Goal: Find specific page/section: Find specific page/section

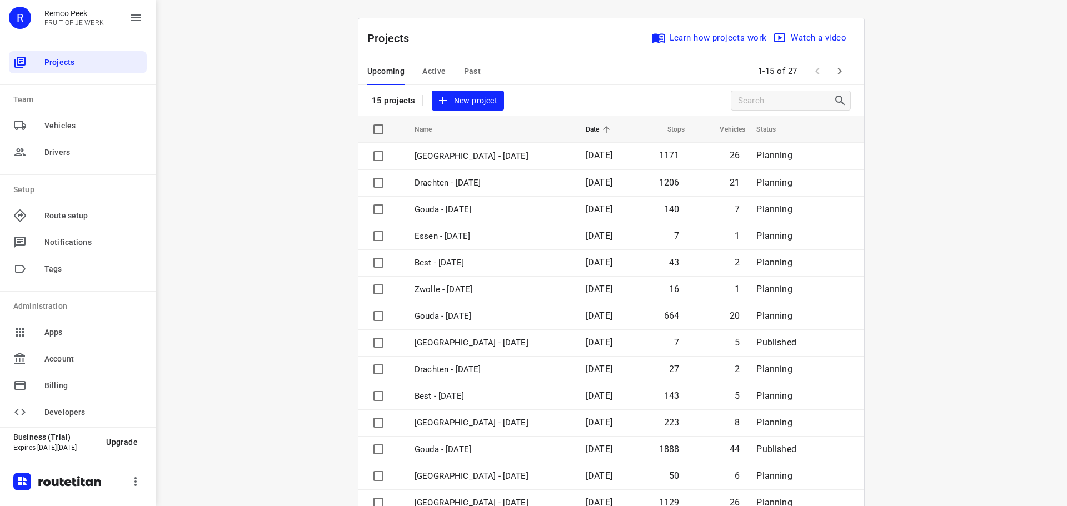
click at [427, 72] on span "Active" at bounding box center [433, 71] width 23 height 14
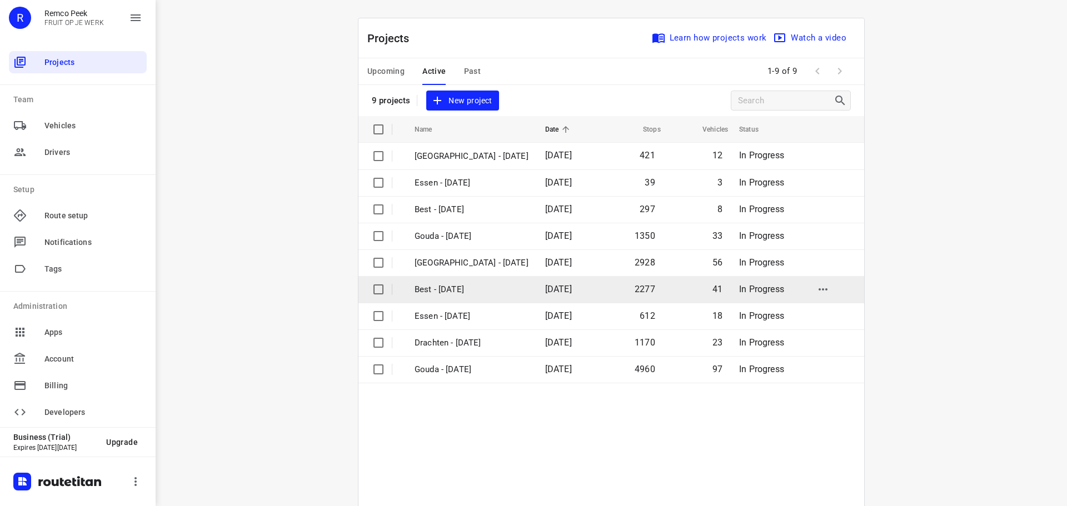
click at [443, 289] on p "Best - [DATE]" at bounding box center [472, 289] width 114 height 13
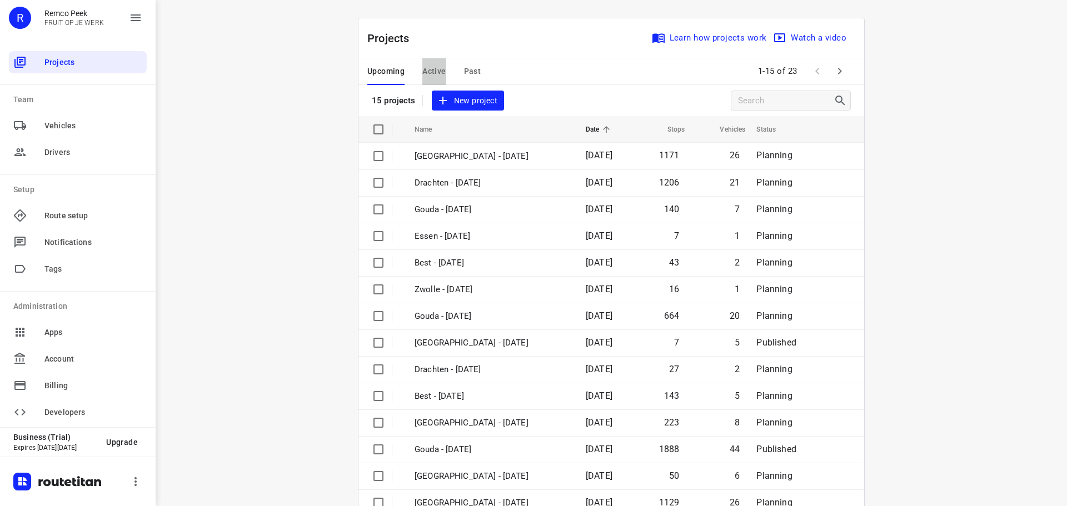
click at [428, 68] on span "Active" at bounding box center [433, 71] width 23 height 14
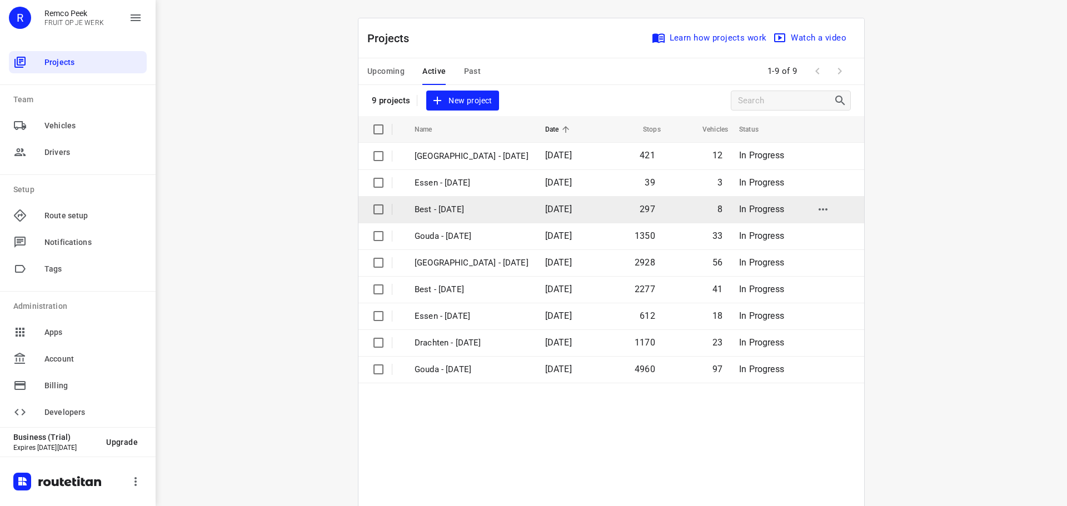
click at [463, 203] on p "Best - [DATE]" at bounding box center [472, 209] width 114 height 13
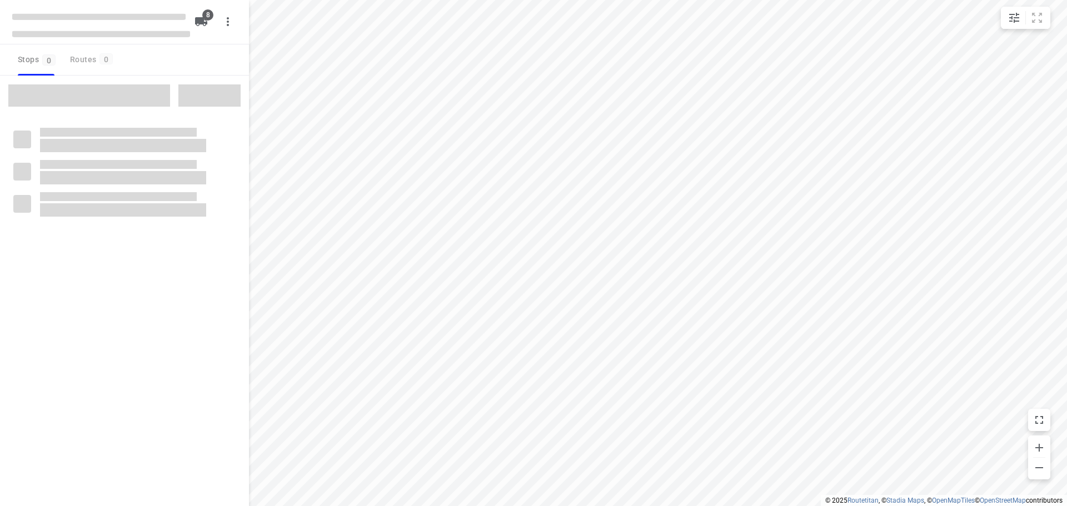
checkbox input "true"
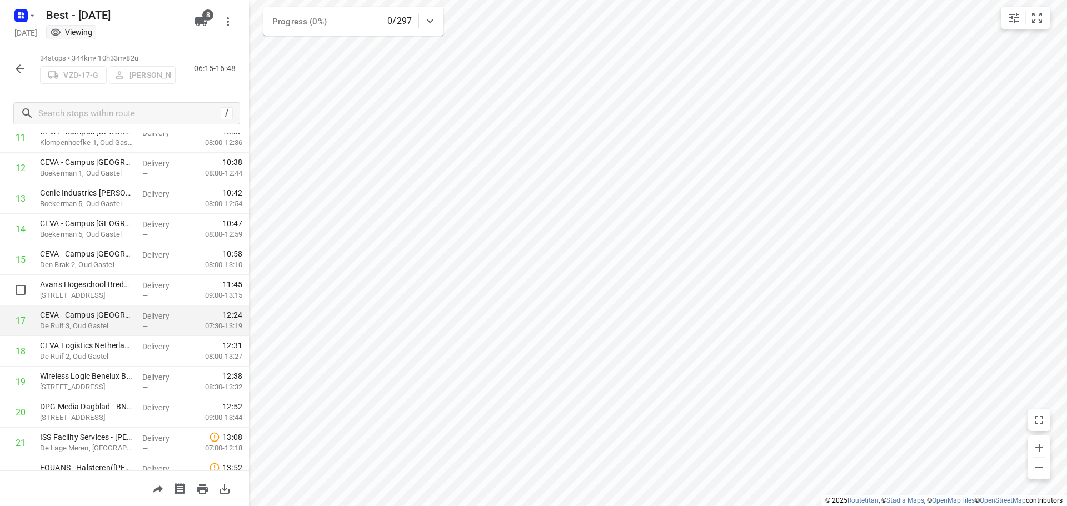
scroll to position [389, 0]
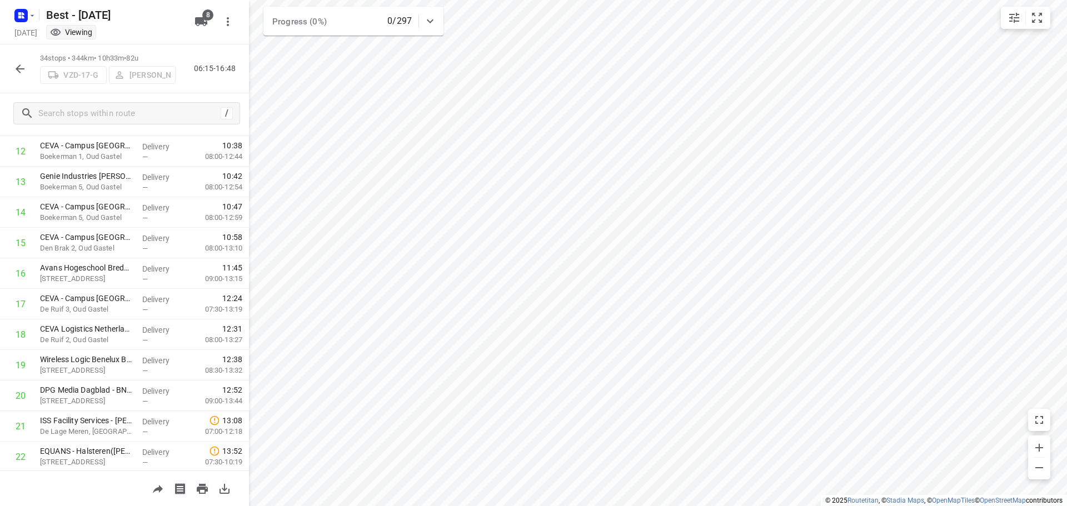
click at [20, 64] on icon "button" at bounding box center [19, 68] width 13 height 13
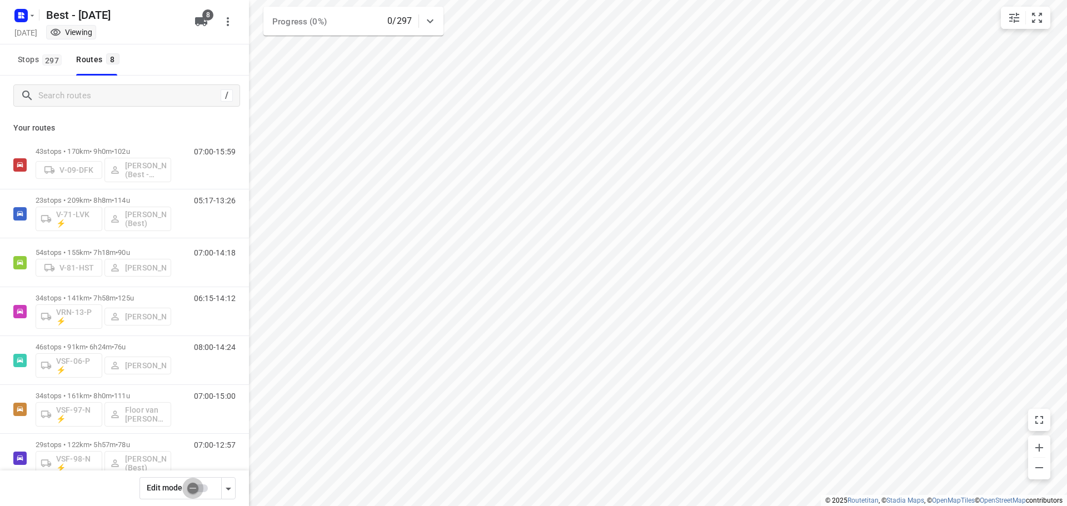
click at [201, 495] on input "checkbox" at bounding box center [192, 488] width 63 height 21
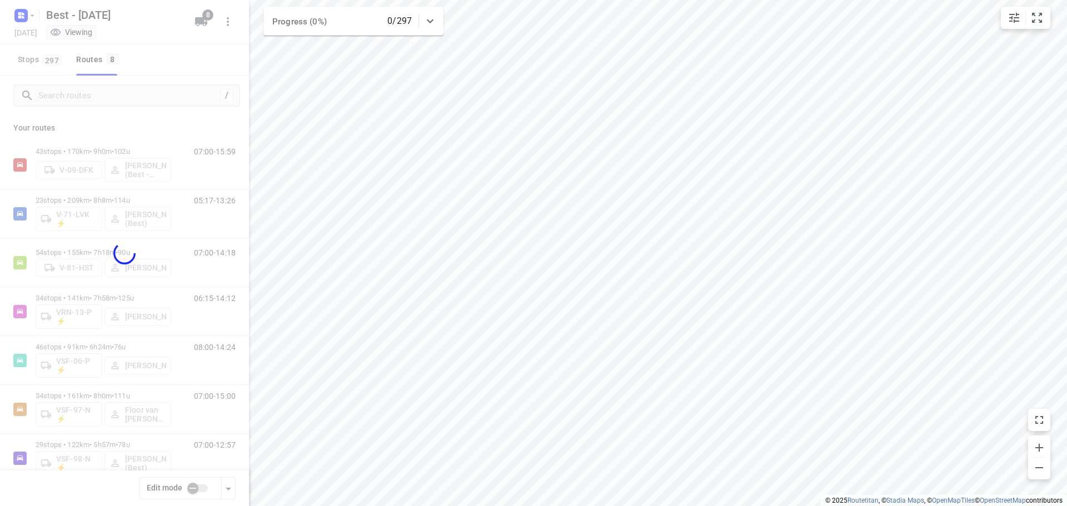
checkbox input "true"
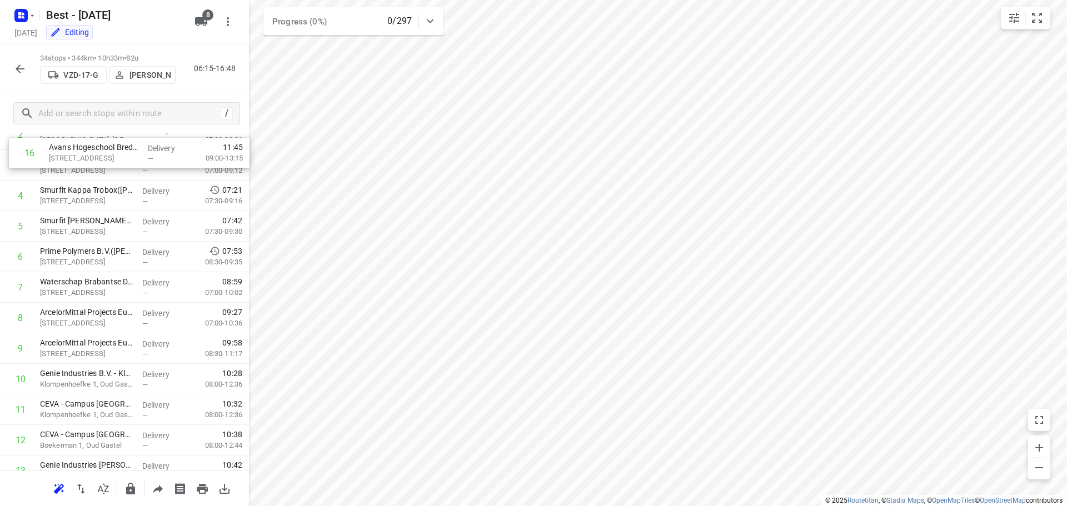
scroll to position [0, 0]
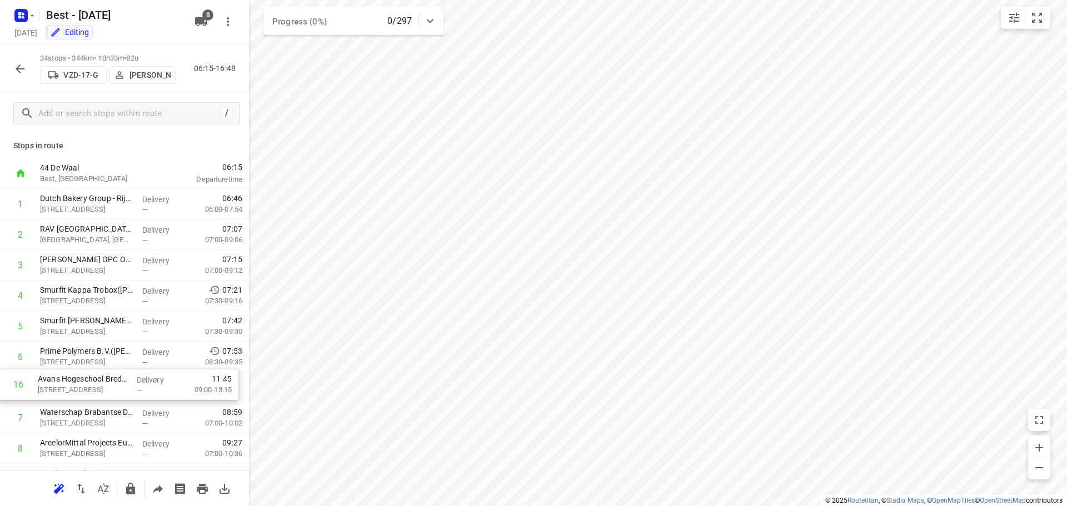
drag, startPoint x: 79, startPoint y: 390, endPoint x: 75, endPoint y: 382, distance: 9.4
drag, startPoint x: 215, startPoint y: 164, endPoint x: 240, endPoint y: 163, distance: 25.6
click at [240, 163] on div "06:15 Departure time" at bounding box center [209, 173] width 80 height 31
click at [169, 171] on span "06:15" at bounding box center [205, 167] width 73 height 11
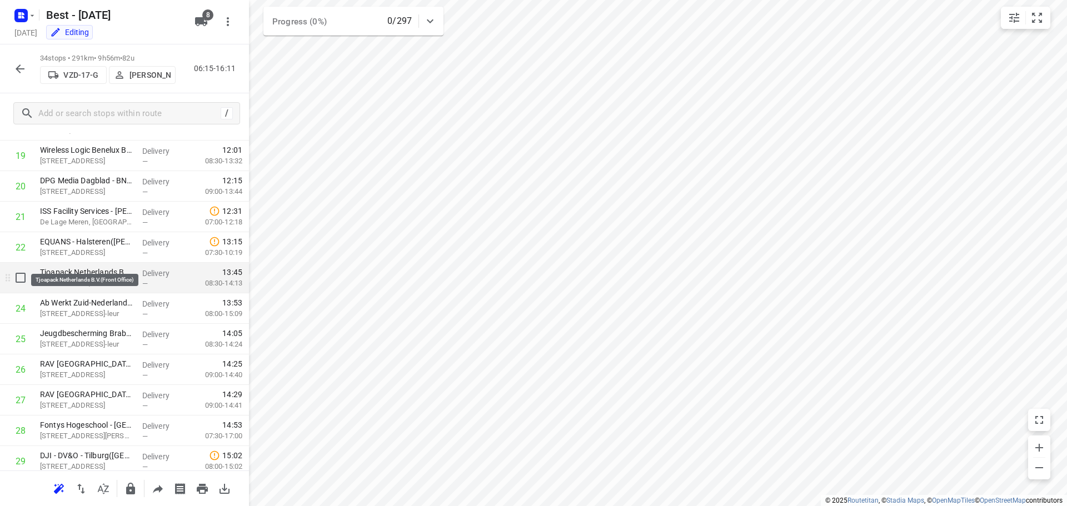
scroll to position [611, 0]
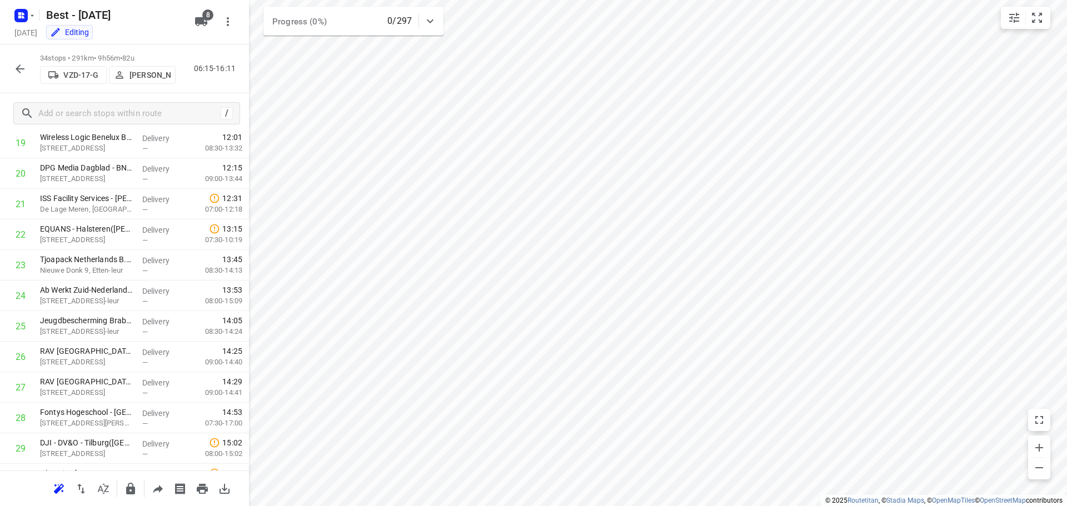
click at [26, 71] on icon "button" at bounding box center [19, 68] width 13 height 13
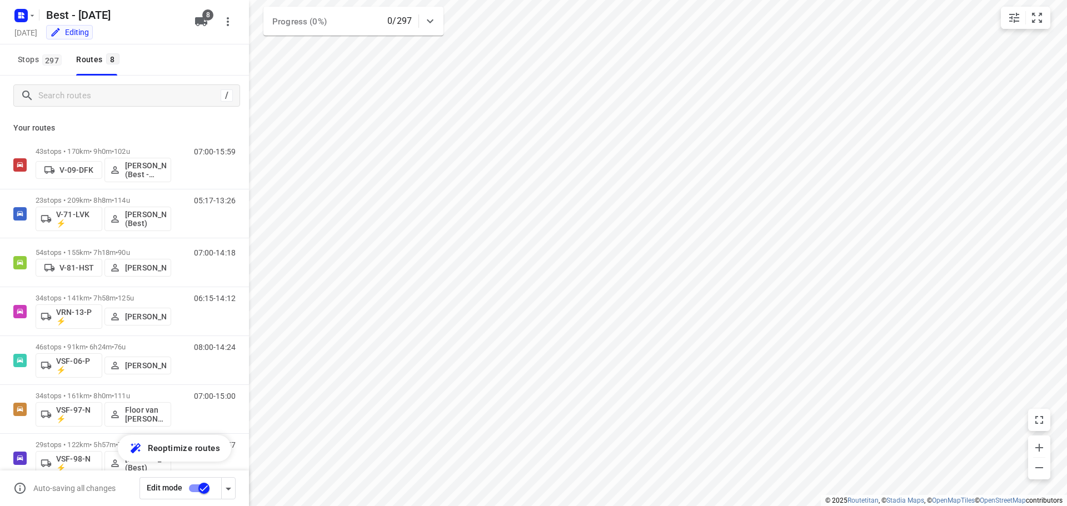
click at [202, 483] on input "checkbox" at bounding box center [203, 488] width 63 height 21
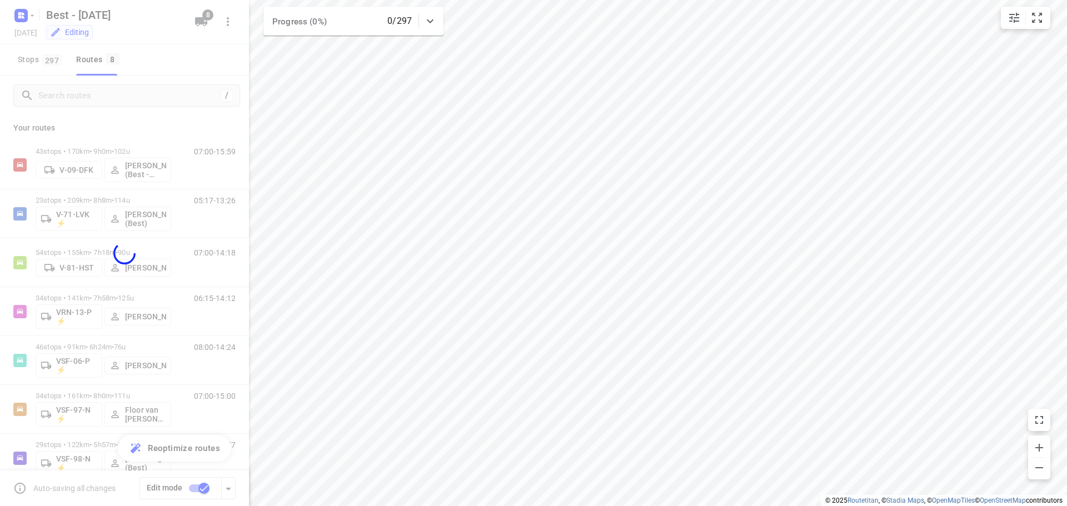
checkbox input "false"
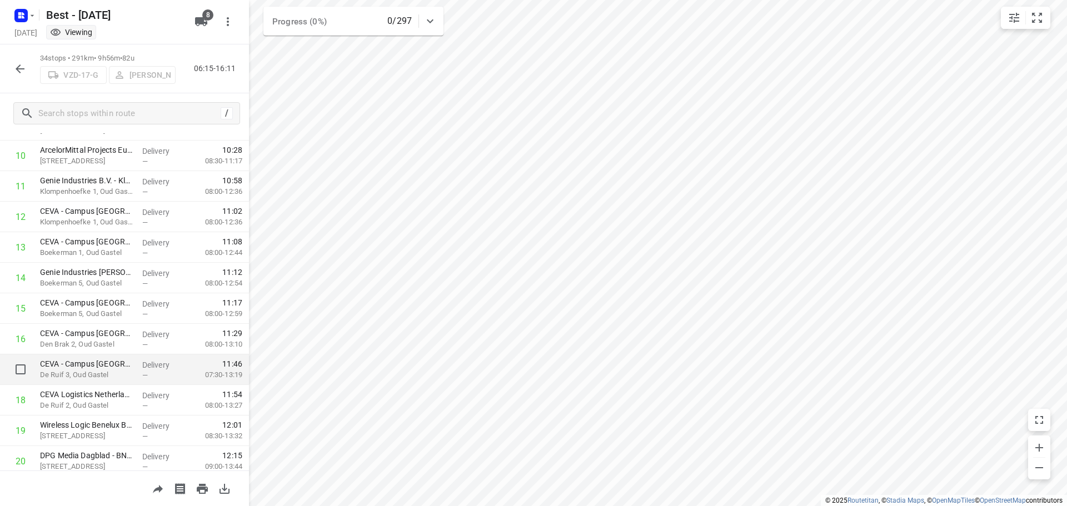
scroll to position [389, 0]
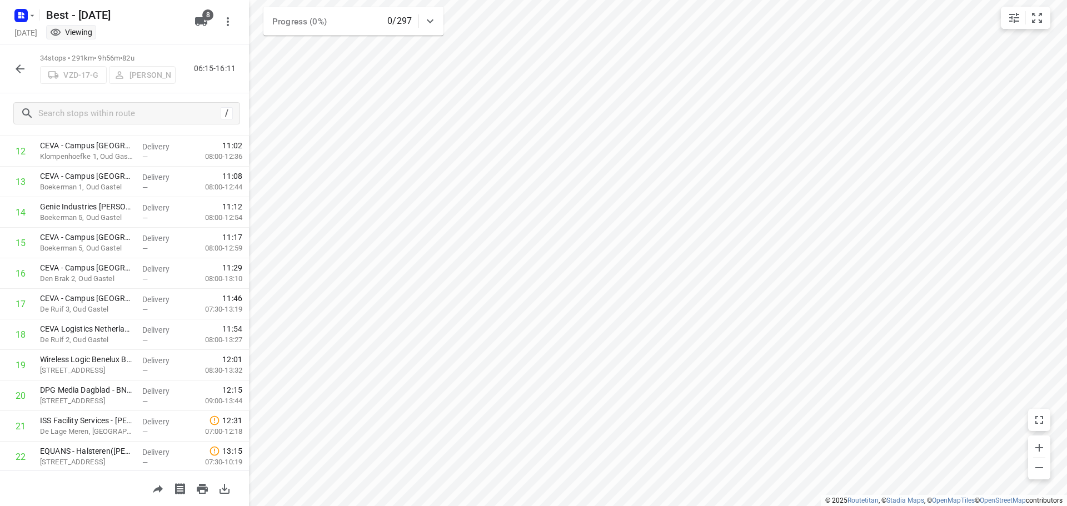
click at [31, 69] on button "button" at bounding box center [20, 69] width 22 height 22
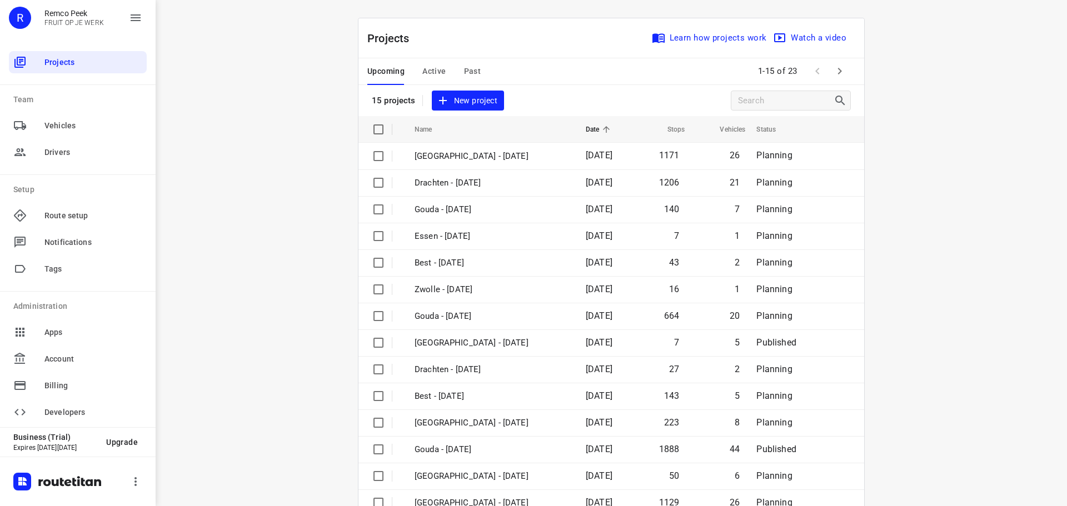
click at [432, 67] on span "Active" at bounding box center [433, 71] width 23 height 14
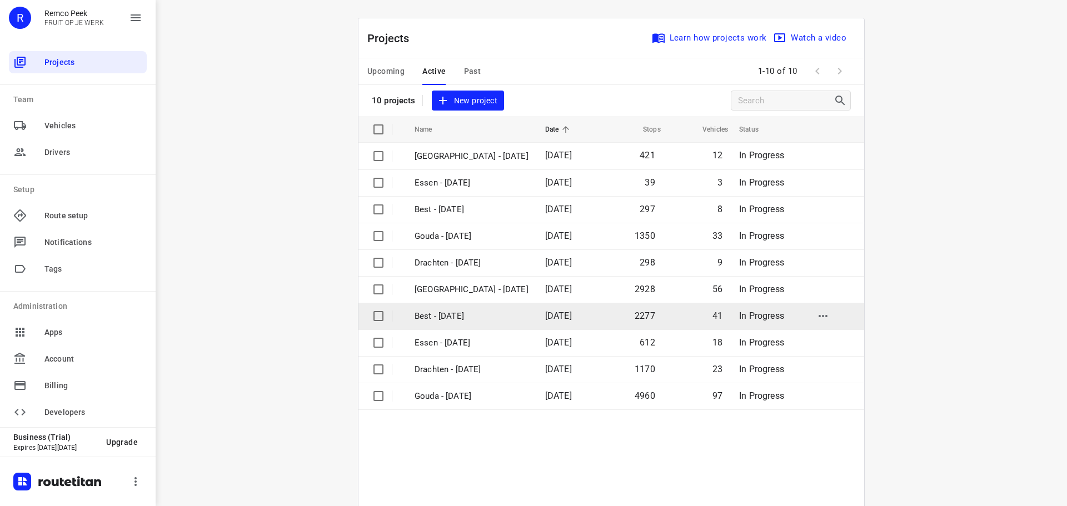
click at [473, 314] on p "Best - [DATE]" at bounding box center [472, 316] width 114 height 13
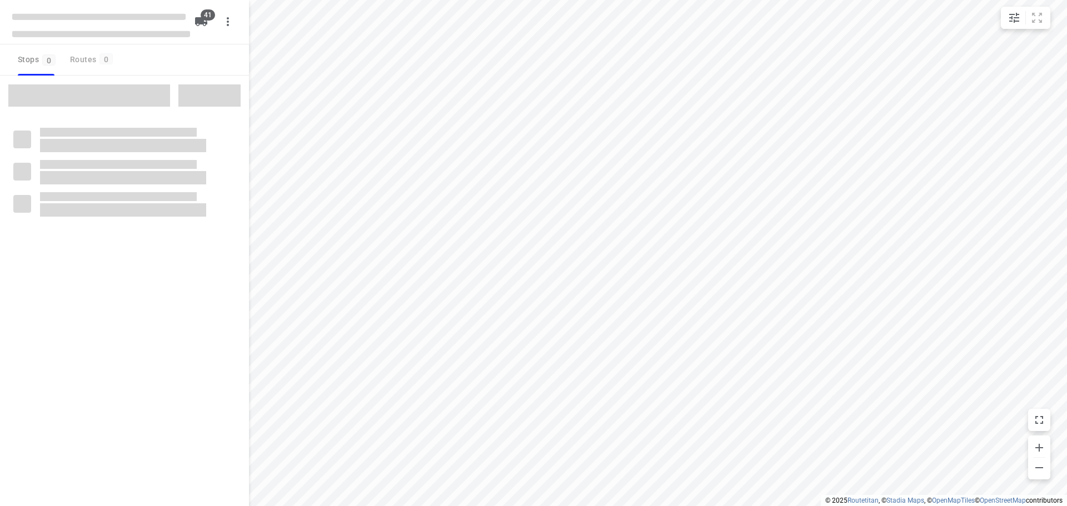
checkbox input "true"
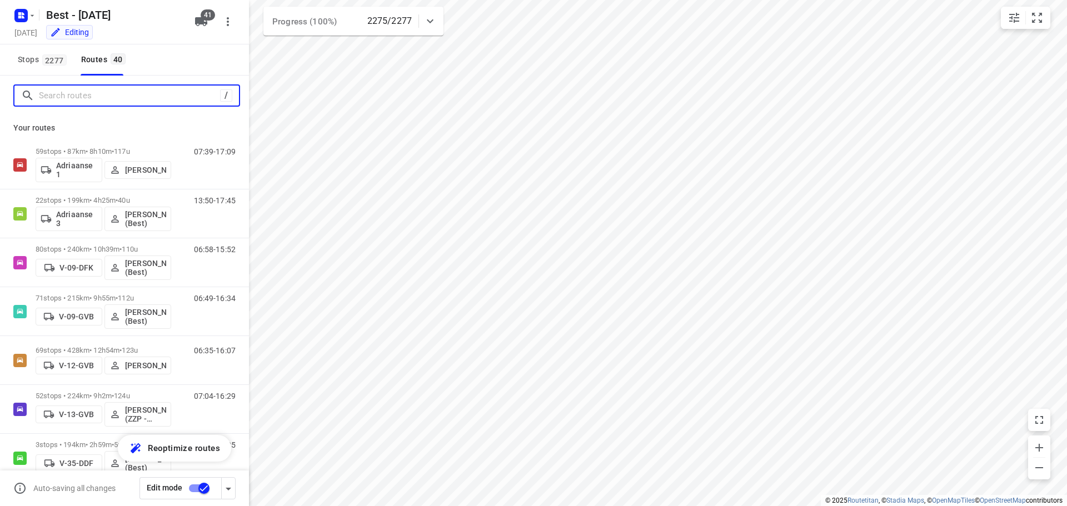
click at [68, 89] on input "Search routes" at bounding box center [129, 95] width 181 height 17
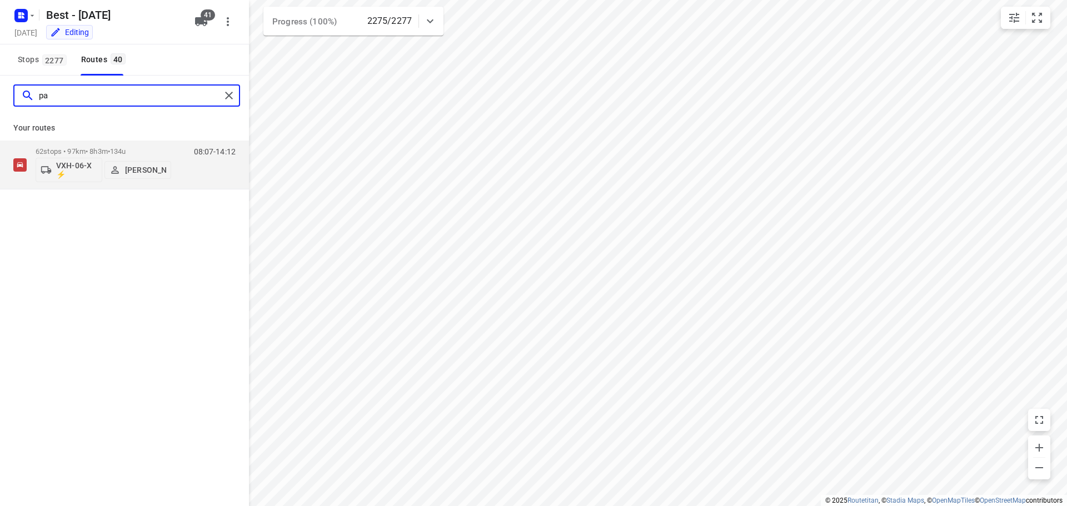
type input "p"
type input "[PERSON_NAME]"
drag, startPoint x: 197, startPoint y: 190, endPoint x: 196, endPoint y: 179, distance: 10.6
click at [196, 179] on div "08:07-14:12" at bounding box center [208, 167] width 56 height 41
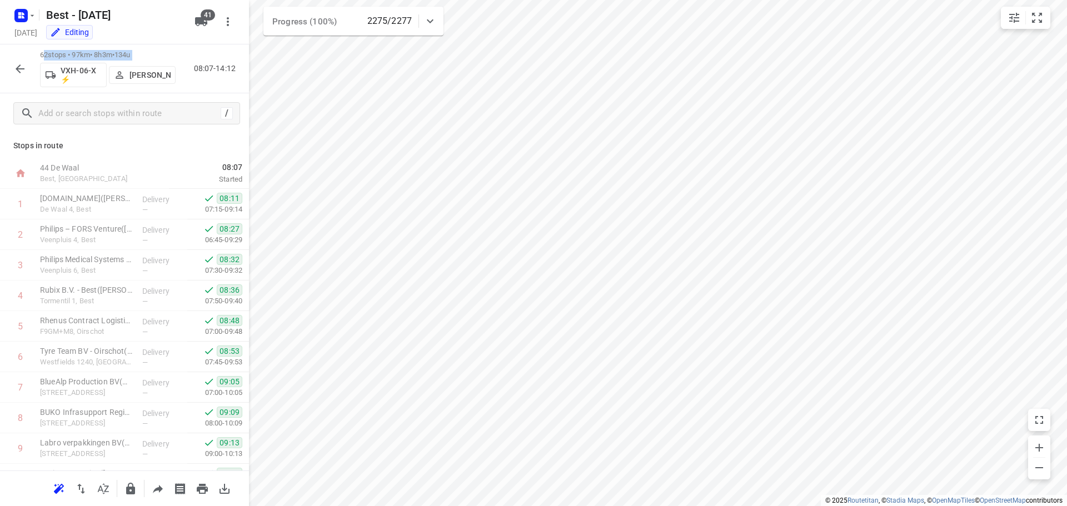
drag, startPoint x: 44, startPoint y: 52, endPoint x: 175, endPoint y: 62, distance: 131.5
click at [175, 62] on div "62 stops • 97km • 8h3m • 134u VXH-06-X ⚡ [PERSON_NAME]" at bounding box center [108, 68] width 136 height 37
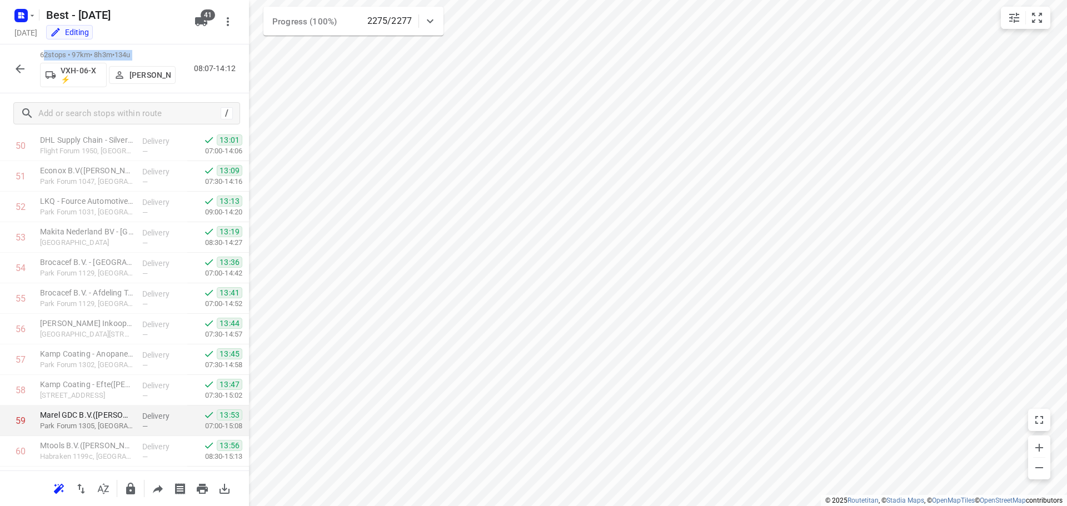
scroll to position [1644, 0]
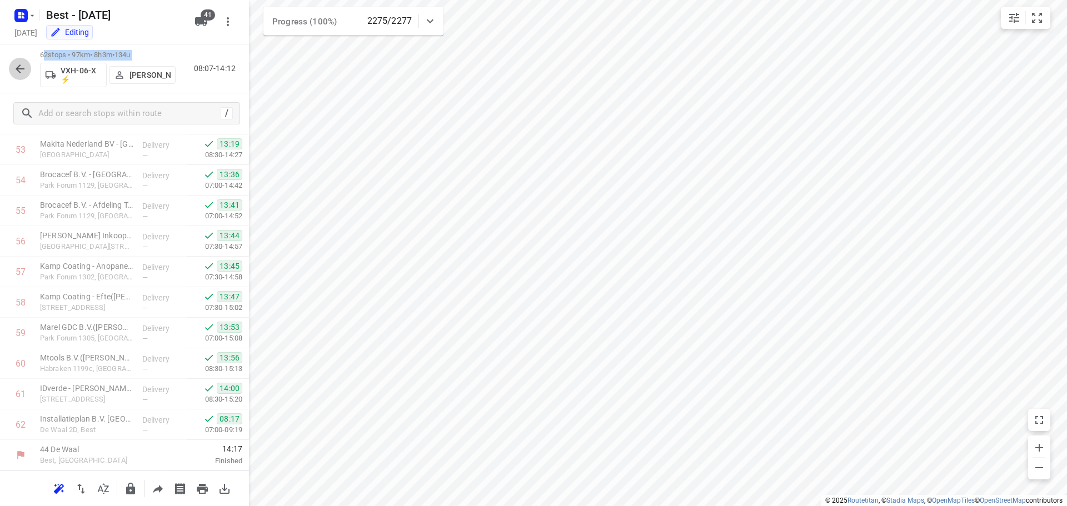
click at [17, 59] on button "button" at bounding box center [20, 69] width 22 height 22
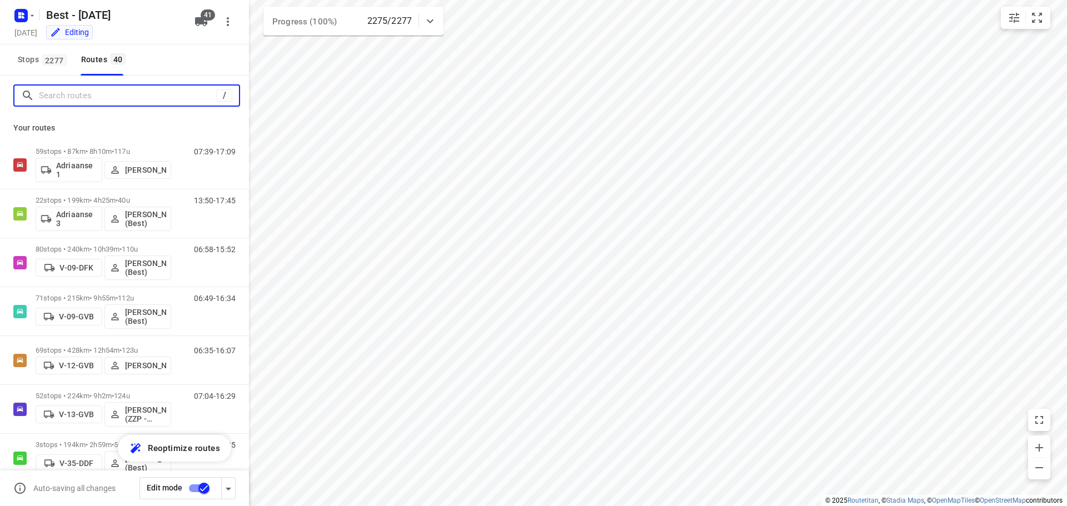
drag, startPoint x: 48, startPoint y: 70, endPoint x: 45, endPoint y: 98, distance: 28.5
click at [45, 98] on input "Search routes" at bounding box center [128, 95] width 178 height 17
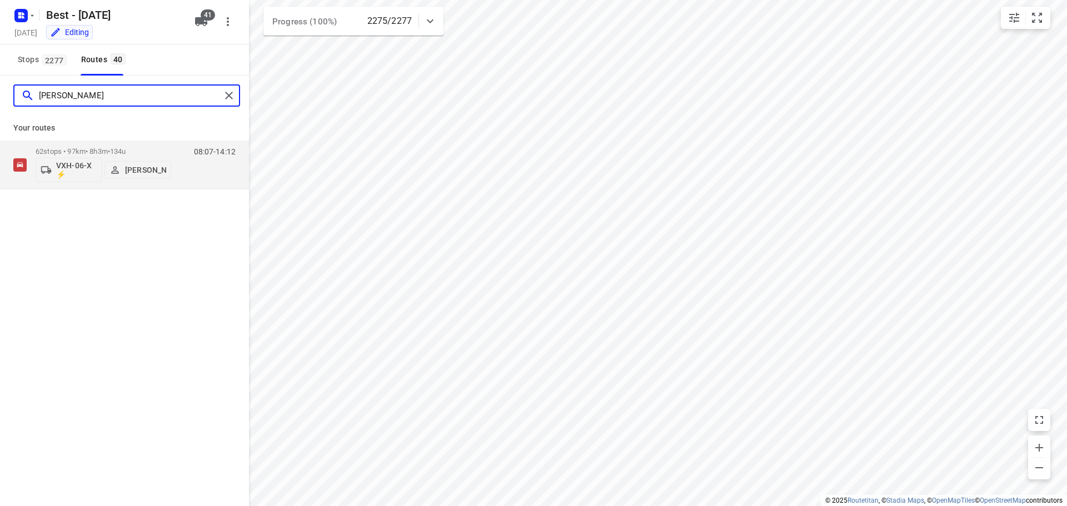
type input "[PERSON_NAME]"
click at [246, 315] on div "[PERSON_NAME] Your routes 62 stops • 97km • 8h3m • 134u VXH-06-X ⚡ [PERSON_NAME…" at bounding box center [124, 307] width 249 height 462
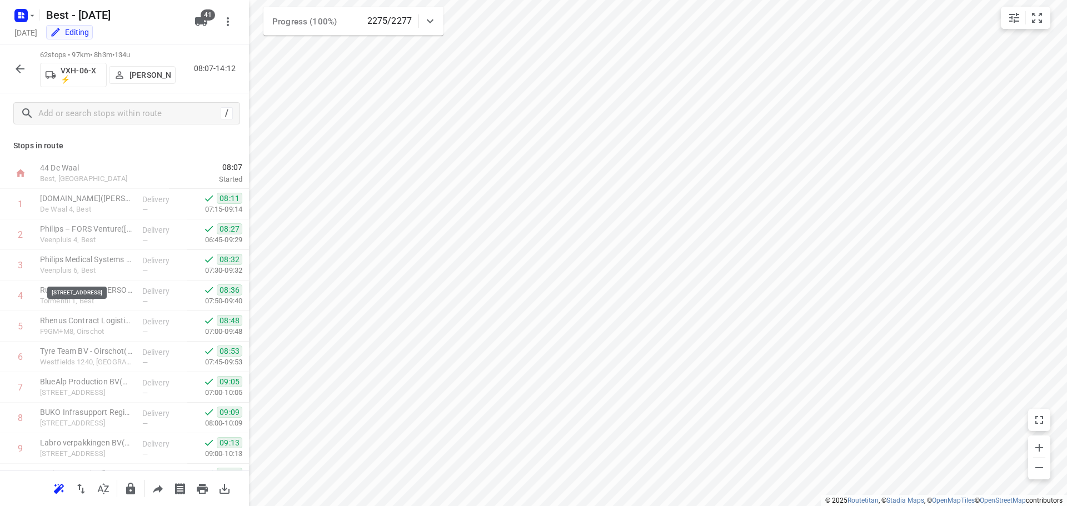
scroll to position [333, 0]
click at [29, 72] on button "button" at bounding box center [20, 69] width 22 height 22
